Goal: Communication & Community: Answer question/provide support

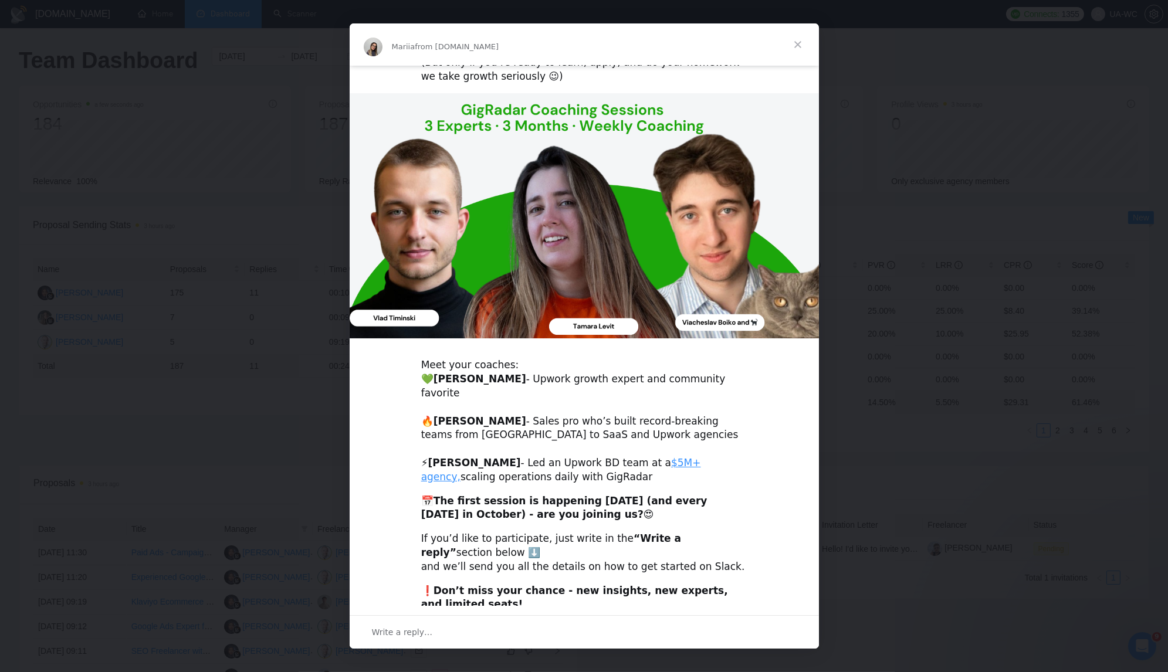
scroll to position [104, 0]
click at [450, 630] on div "Write a reply…" at bounding box center [584, 632] width 469 height 33
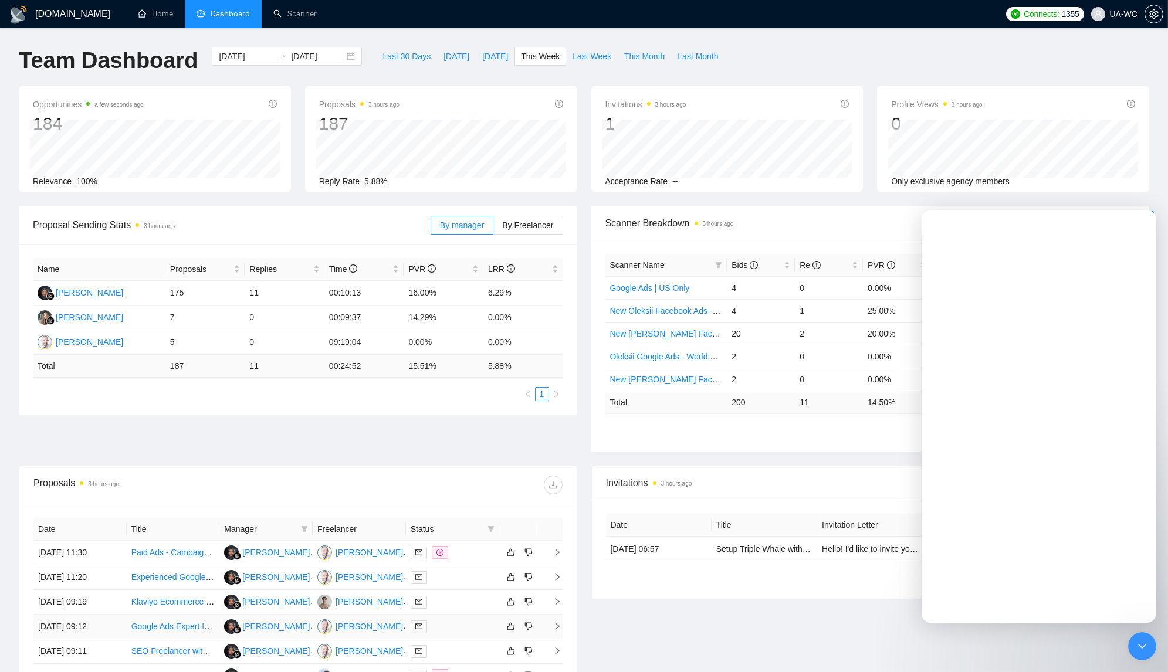
scroll to position [0, 0]
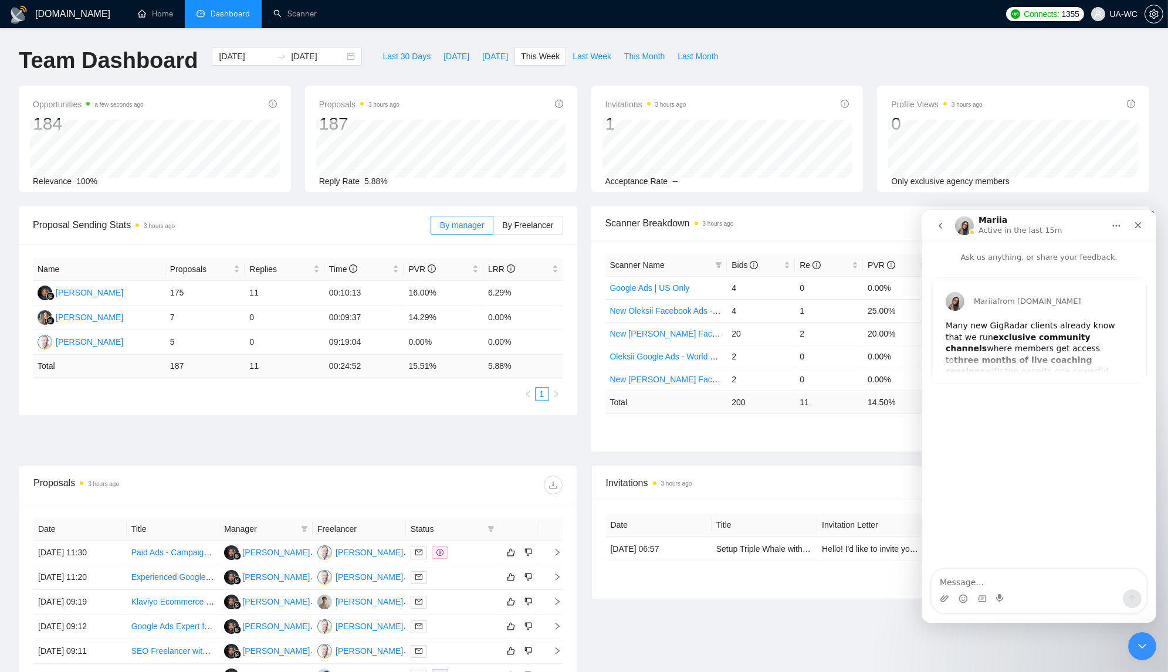
click at [1014, 360] on div "Mariia from GigRadar.io Many new GigRadar clients already know that we run excl…" at bounding box center [1038, 331] width 215 height 106
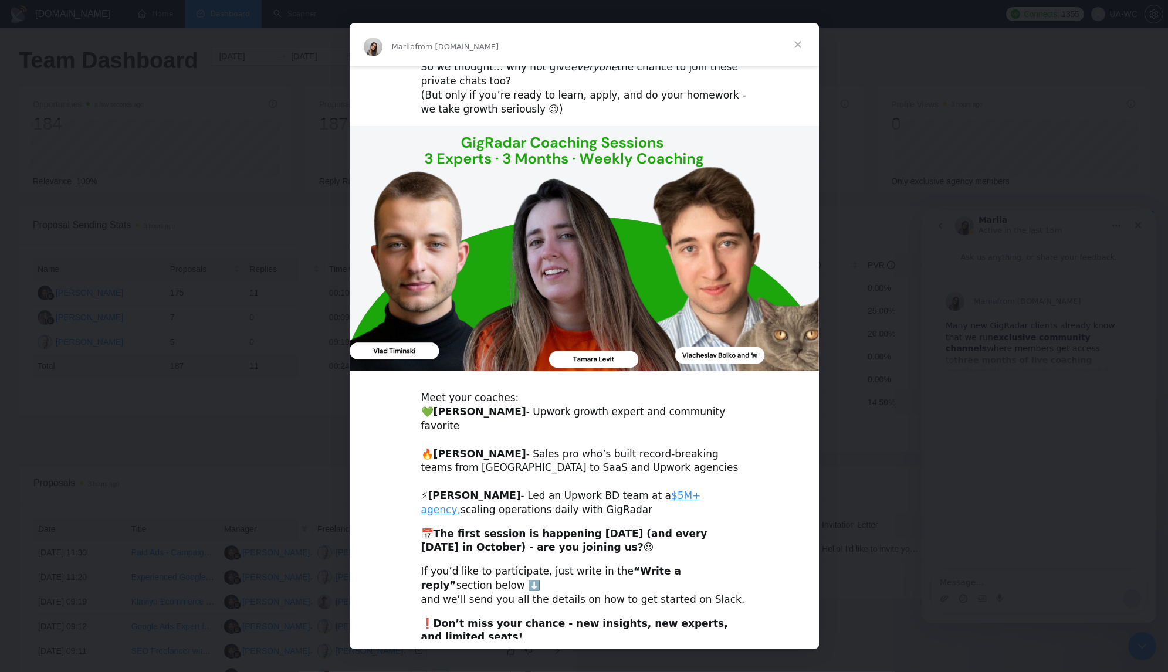
scroll to position [71, 0]
drag, startPoint x: 614, startPoint y: 557, endPoint x: 671, endPoint y: 557, distance: 57.5
click at [671, 566] on b "“Write a reply”" at bounding box center [551, 579] width 260 height 26
copy b "Write a reply"
click at [872, 495] on div "Intercom messenger" at bounding box center [584, 336] width 1168 height 672
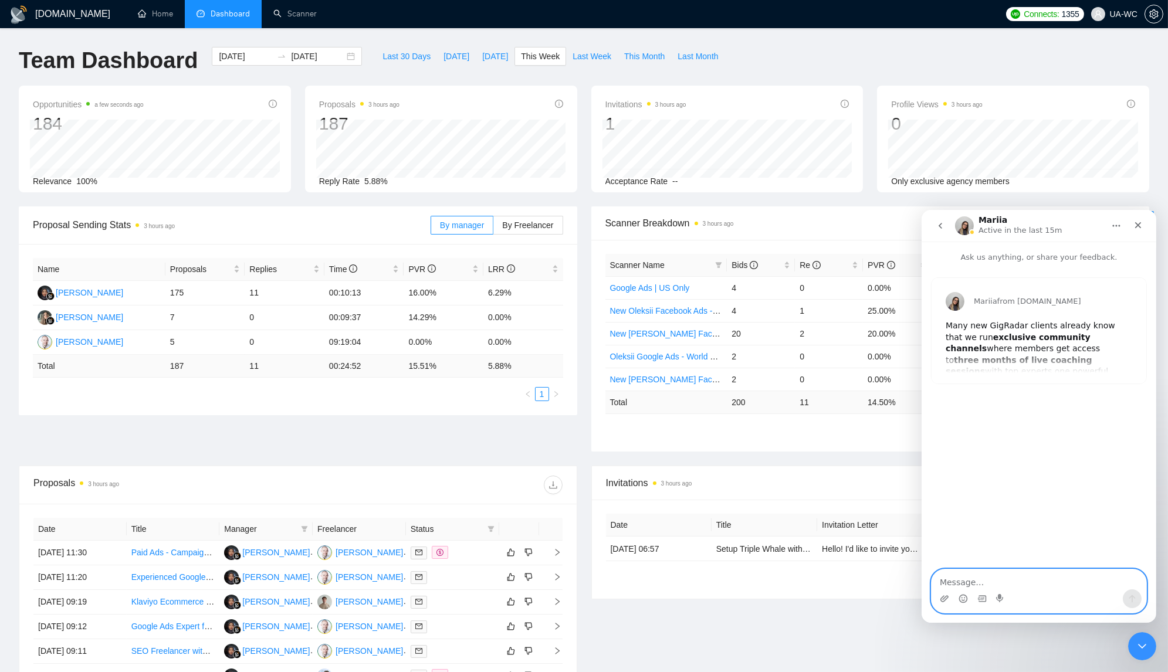
click at [999, 583] on textarea "Message…" at bounding box center [1038, 579] width 215 height 20
paste textarea "Write a reply"
type textarea "Write a reply"
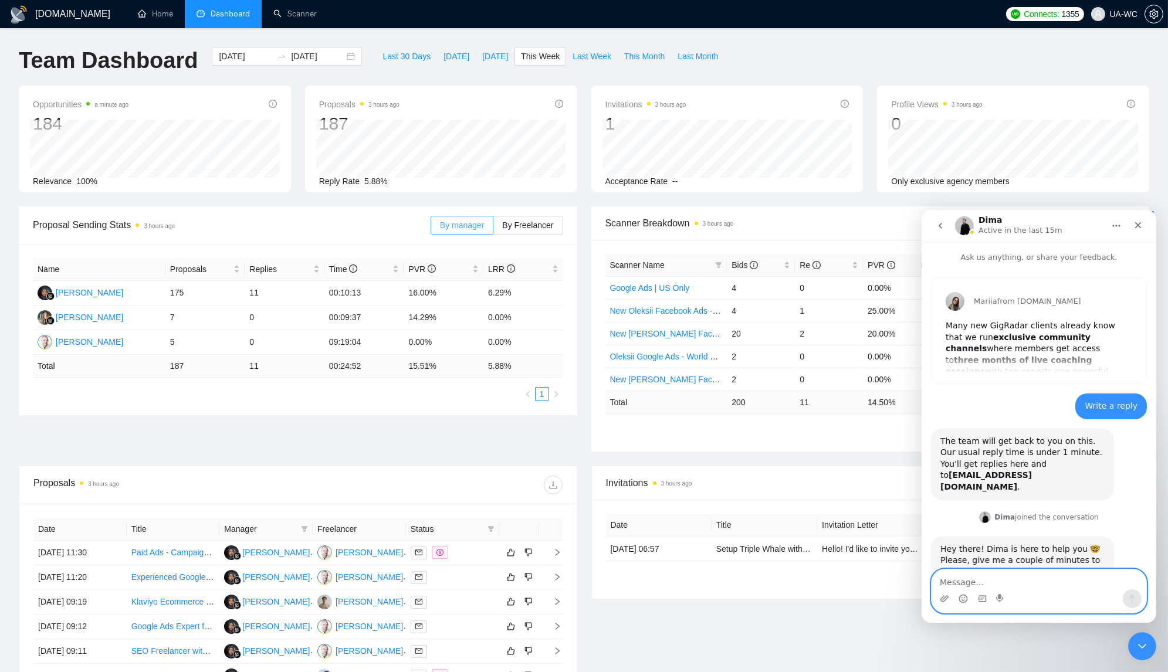
scroll to position [28, 0]
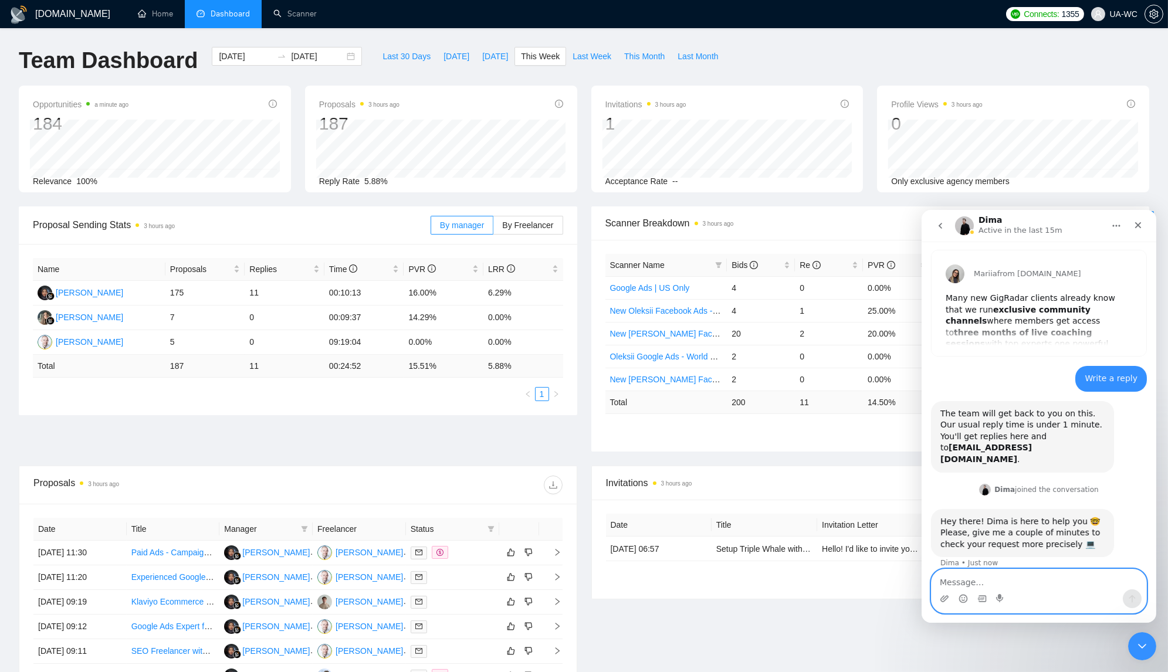
click at [983, 579] on textarea "Message…" at bounding box center [1038, 579] width 215 height 20
click at [978, 599] on icon "Gif picker" at bounding box center [981, 598] width 9 height 9
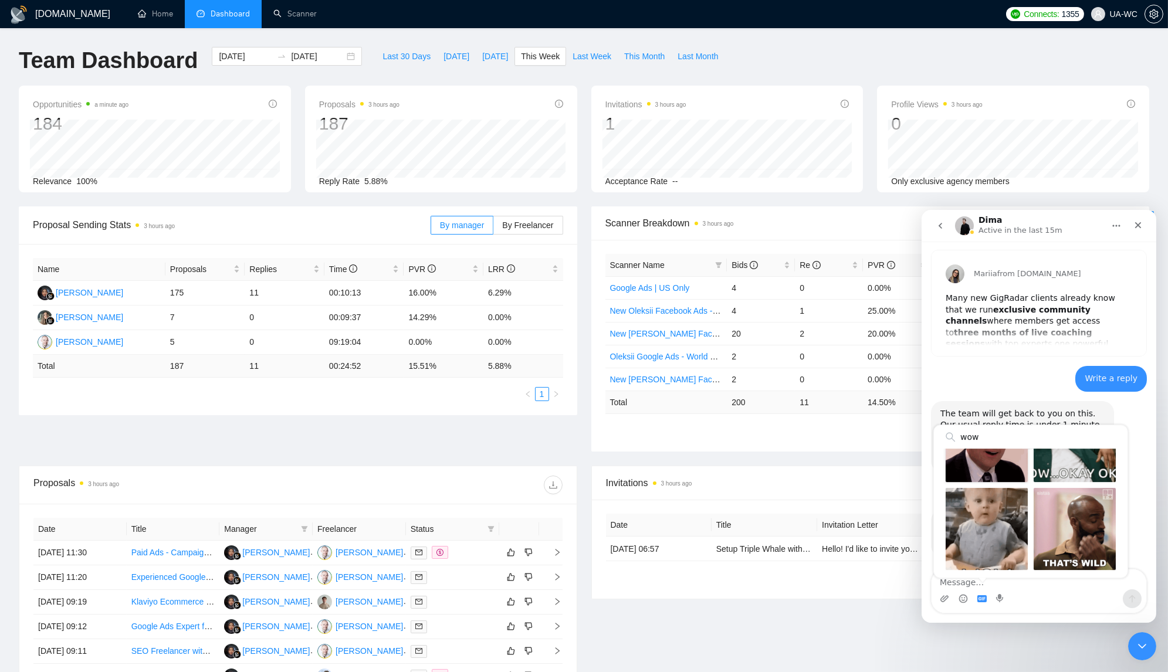
scroll to position [58, 0]
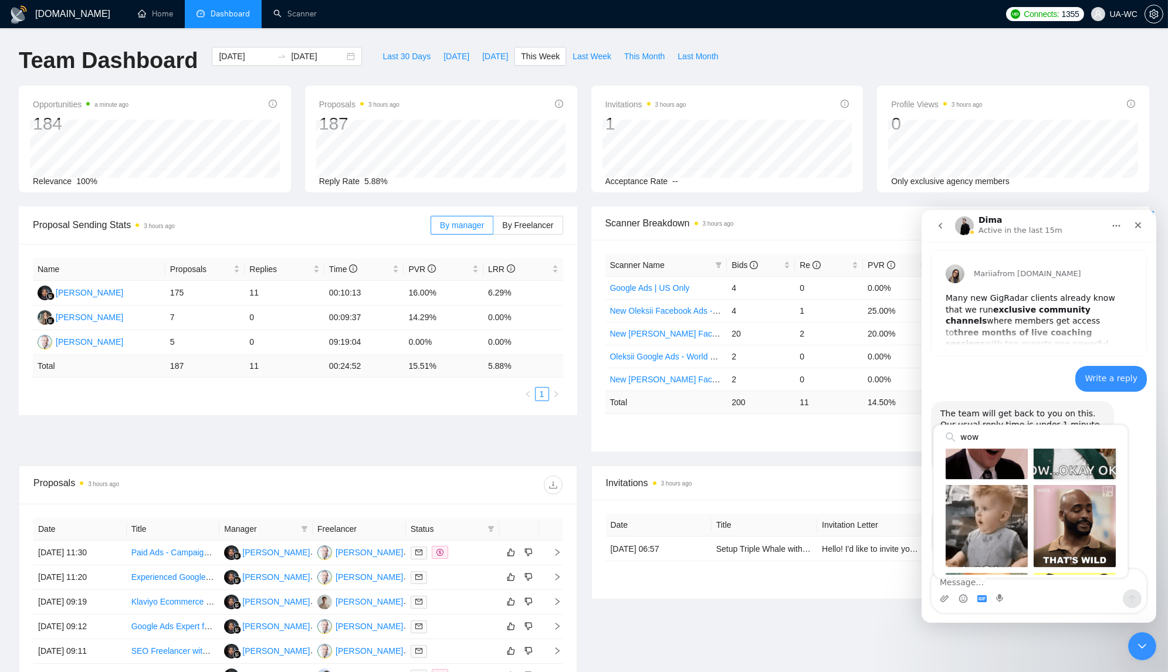
type input "wow"
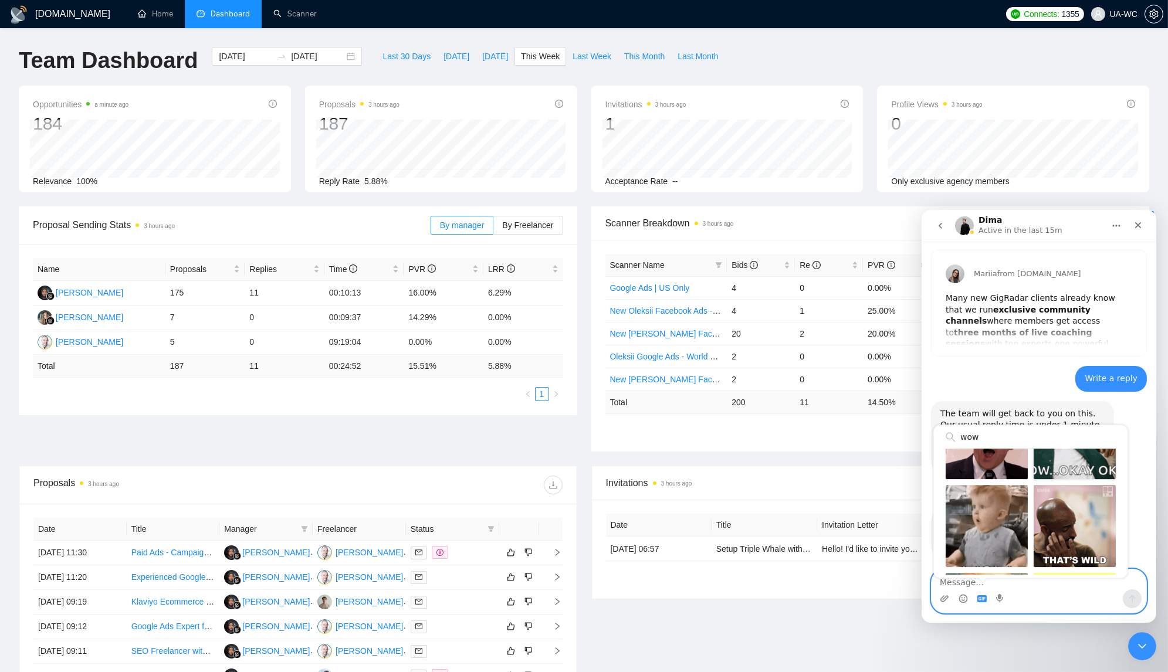
click at [1056, 471] on div "Send gif" at bounding box center [1074, 438] width 82 height 82
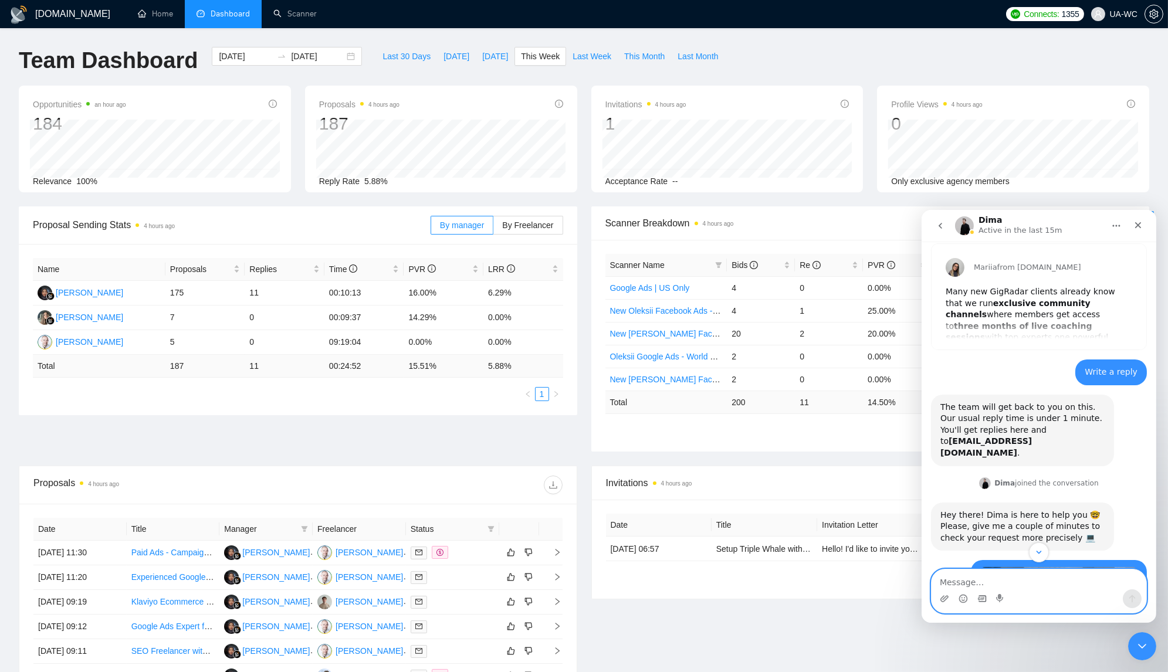
scroll to position [0, 0]
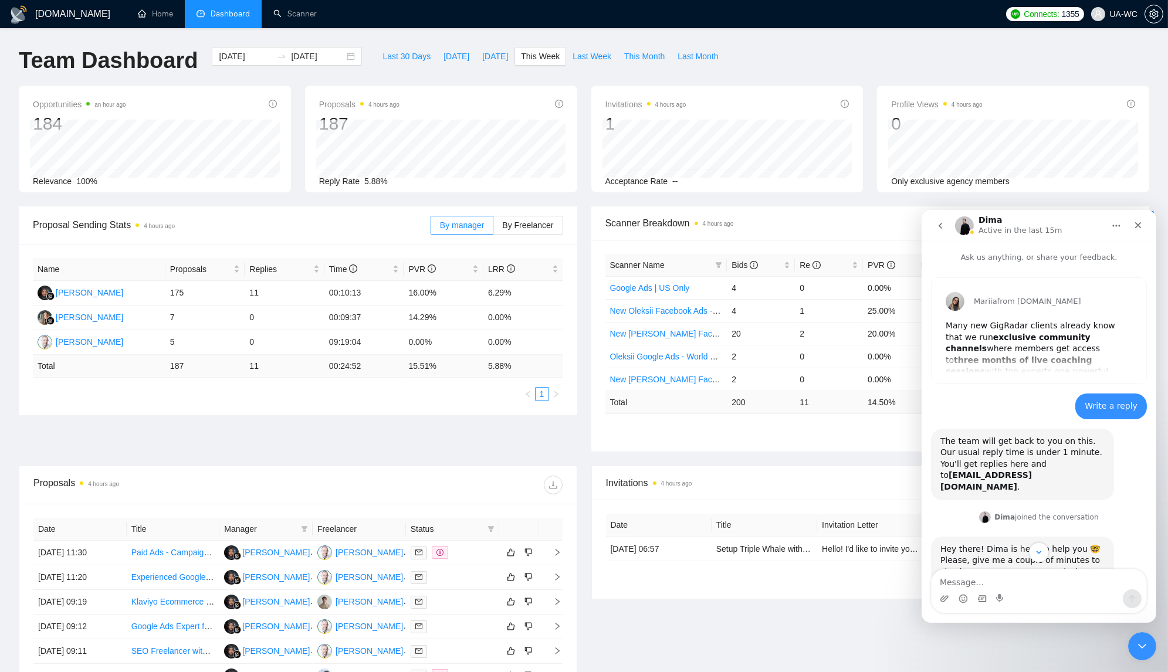
click at [1031, 354] on div "Mariia from GigRadar.io Many new GigRadar clients already know that we run excl…" at bounding box center [1038, 331] width 215 height 106
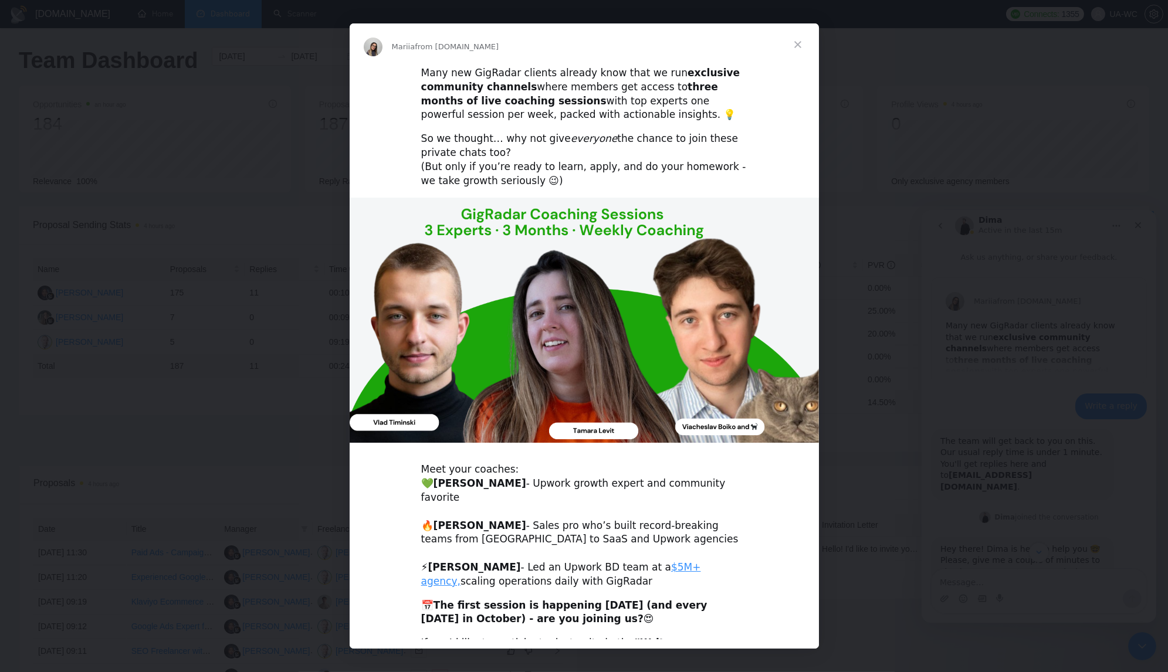
click at [799, 43] on span "Close" at bounding box center [798, 44] width 42 height 42
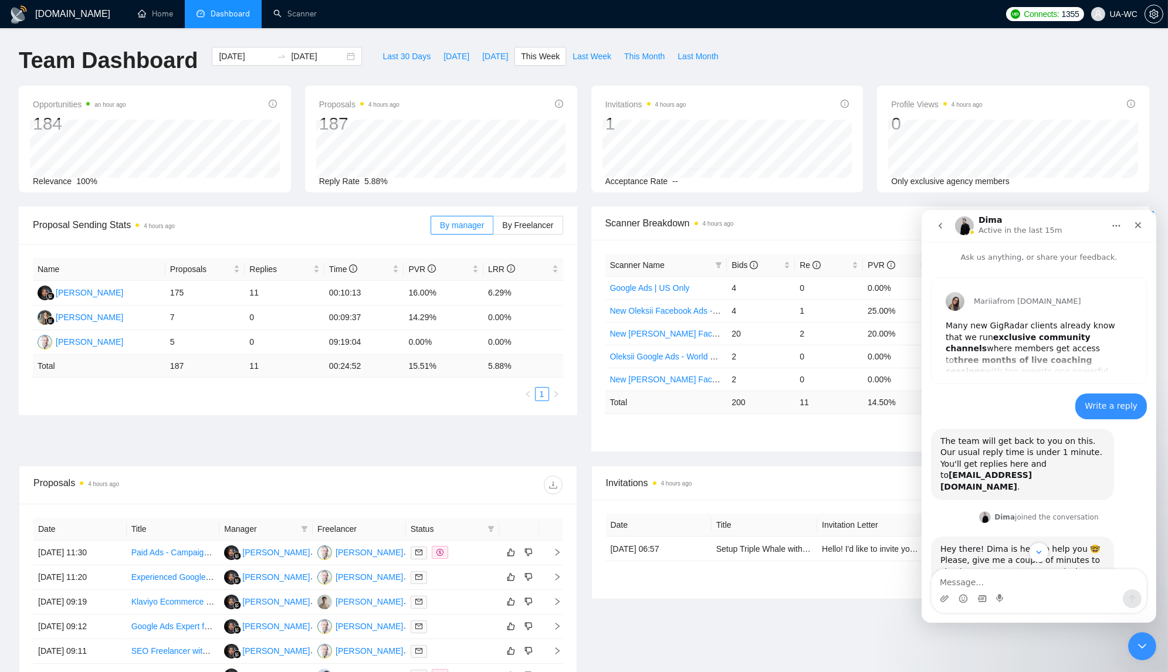
click at [1005, 352] on div "Mariia from GigRadar.io Many new GigRadar clients already know that we run excl…" at bounding box center [1038, 331] width 215 height 106
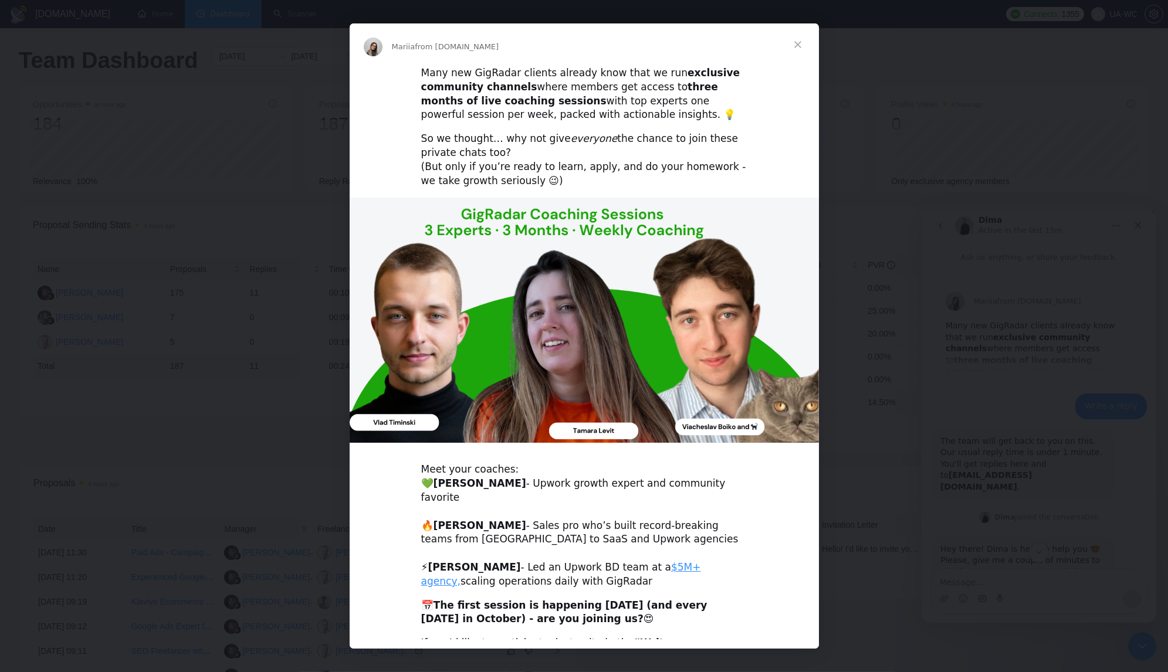
click at [795, 48] on span "Close" at bounding box center [798, 44] width 42 height 42
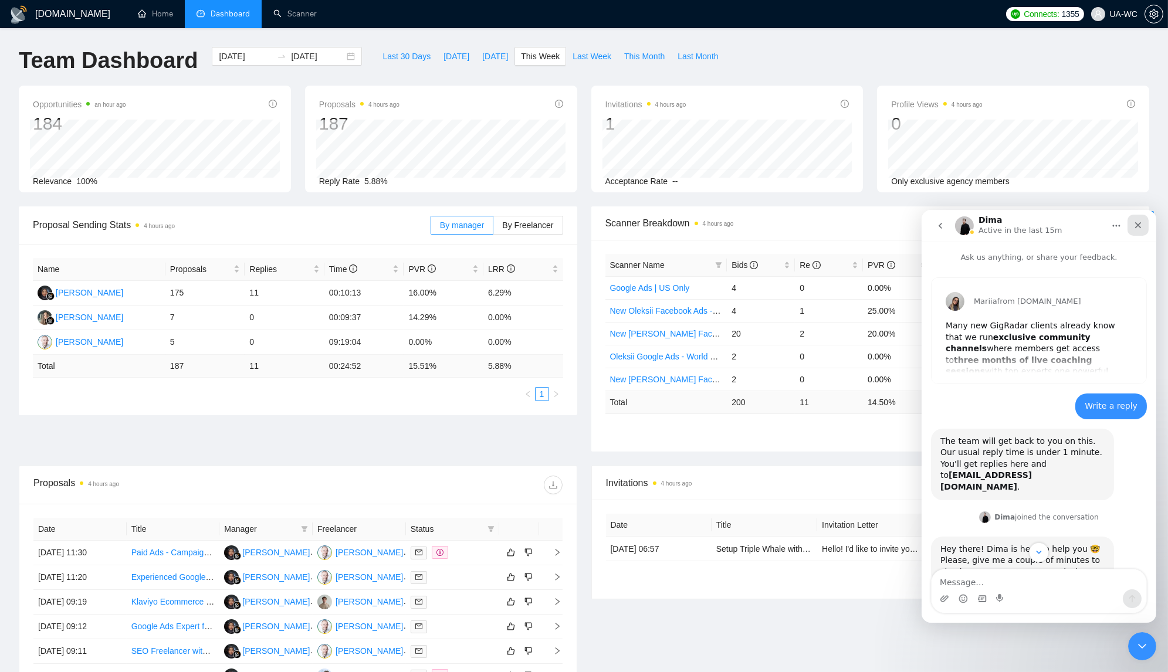
click at [1142, 229] on div "Close" at bounding box center [1137, 224] width 21 height 21
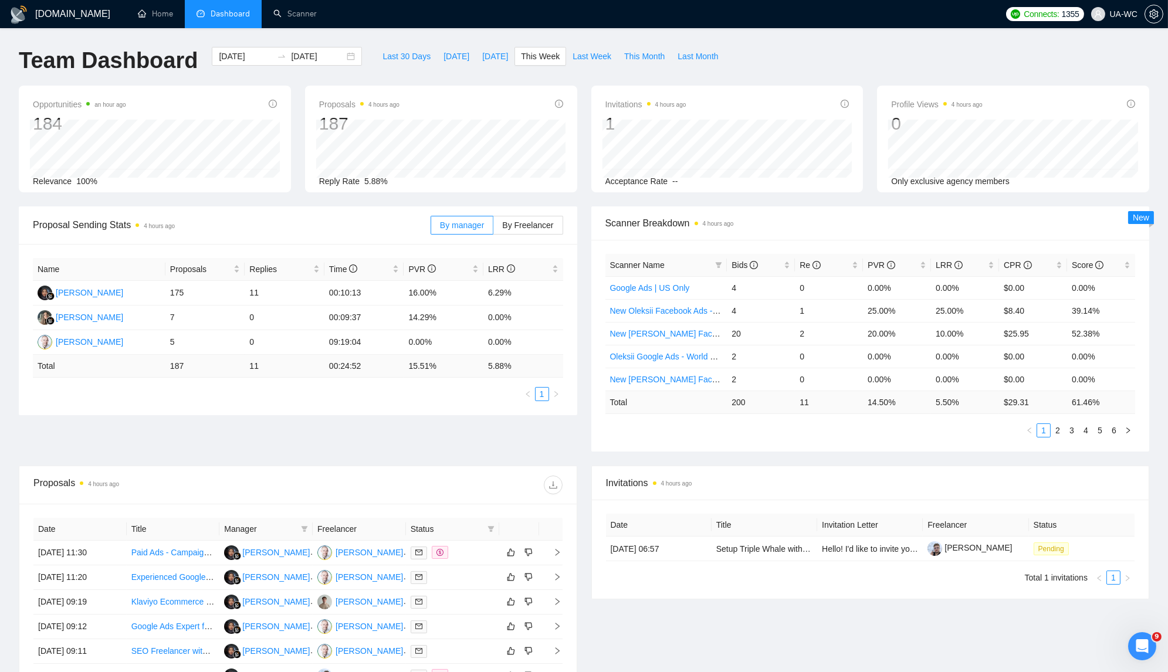
scroll to position [324, 0]
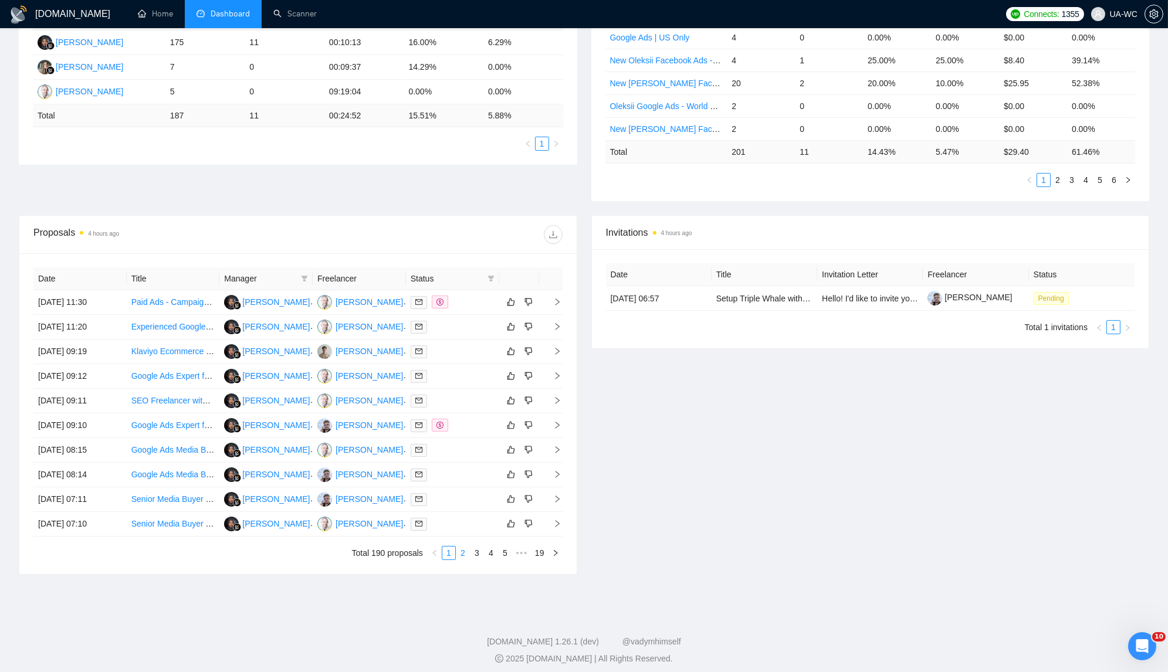
click at [466, 549] on link "2" at bounding box center [463, 553] width 13 height 13
